Goal: Task Accomplishment & Management: Use online tool/utility

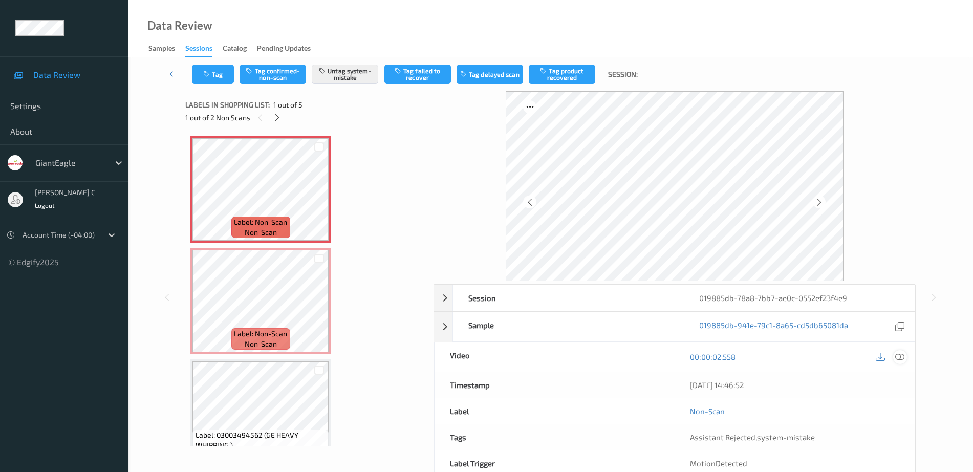
click at [900, 362] on div at bounding box center [900, 357] width 14 height 14
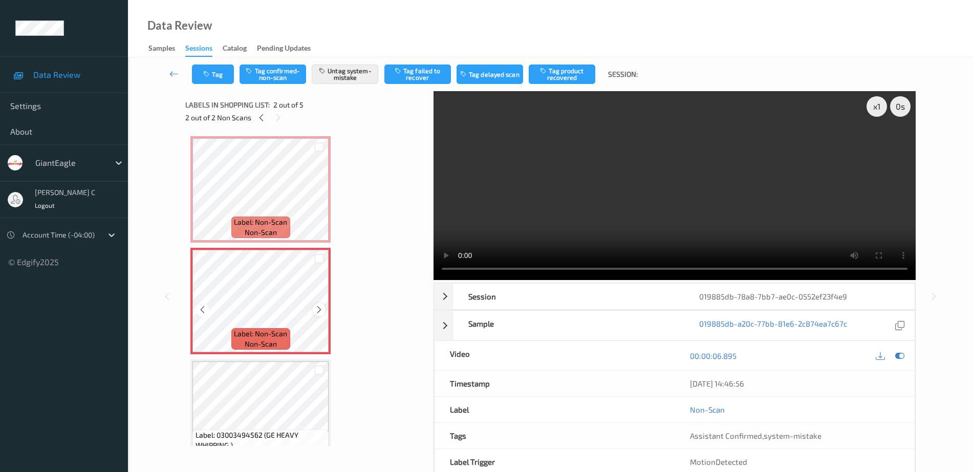
click at [318, 308] on icon at bounding box center [319, 309] width 9 height 9
click at [202, 76] on button "Tag" at bounding box center [213, 73] width 42 height 19
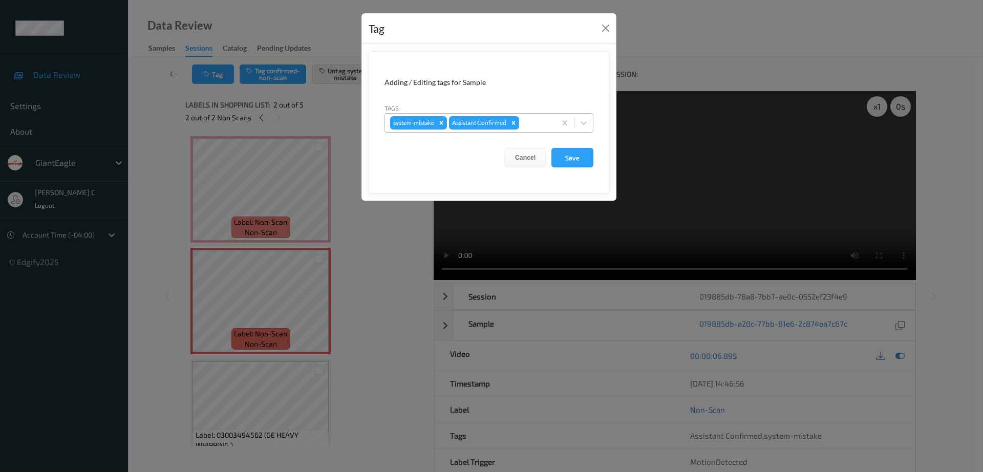
click at [537, 122] on div at bounding box center [535, 123] width 29 height 12
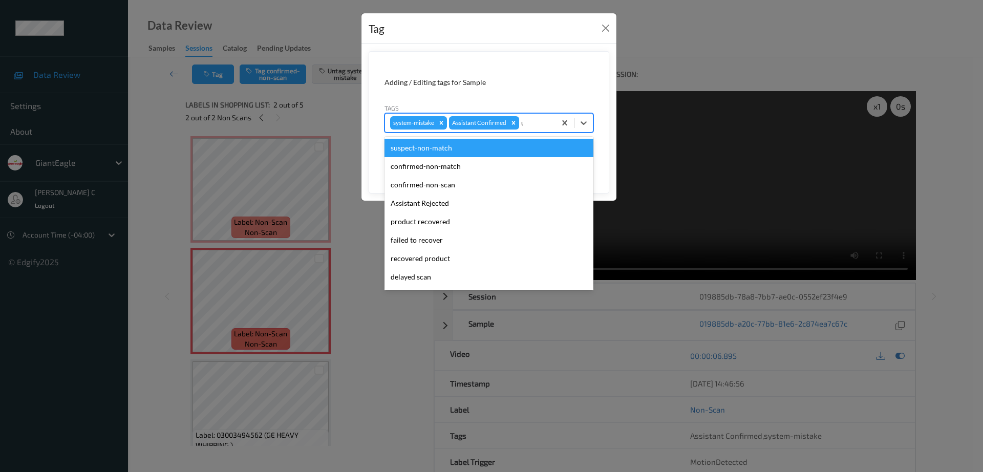
type input "un"
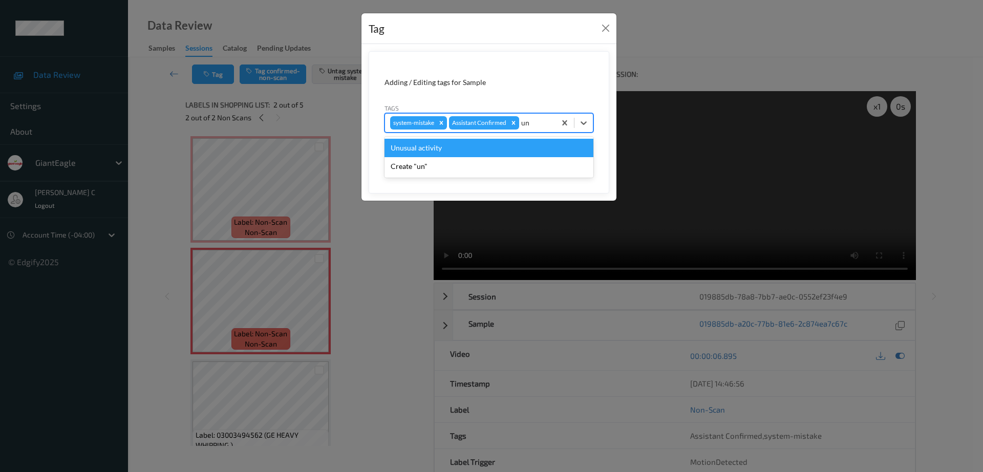
click at [439, 153] on div "Unusual activity" at bounding box center [488, 148] width 209 height 18
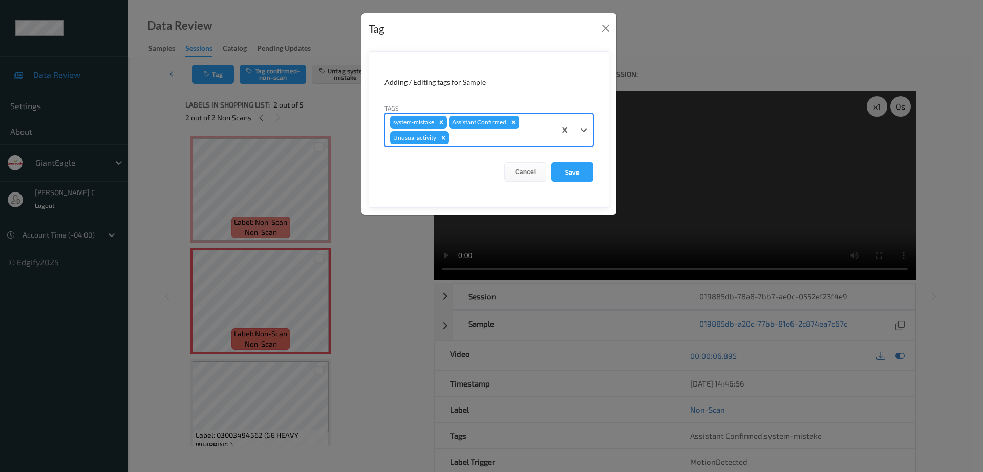
click at [595, 160] on form "Adding / Editing tags for Sample Tags option Unusual activity, selected. Select…" at bounding box center [488, 129] width 241 height 157
click at [586, 165] on button "Save" at bounding box center [572, 171] width 42 height 19
